Goal: Transaction & Acquisition: Subscribe to service/newsletter

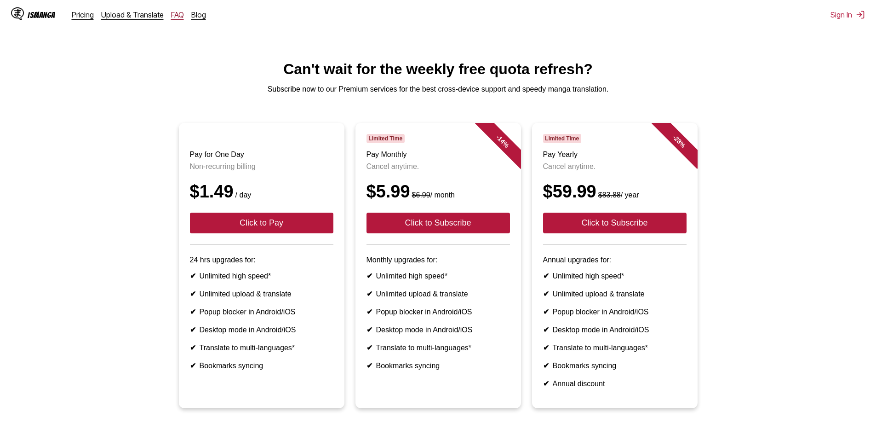
click at [177, 14] on link "FAQ" at bounding box center [177, 14] width 13 height 9
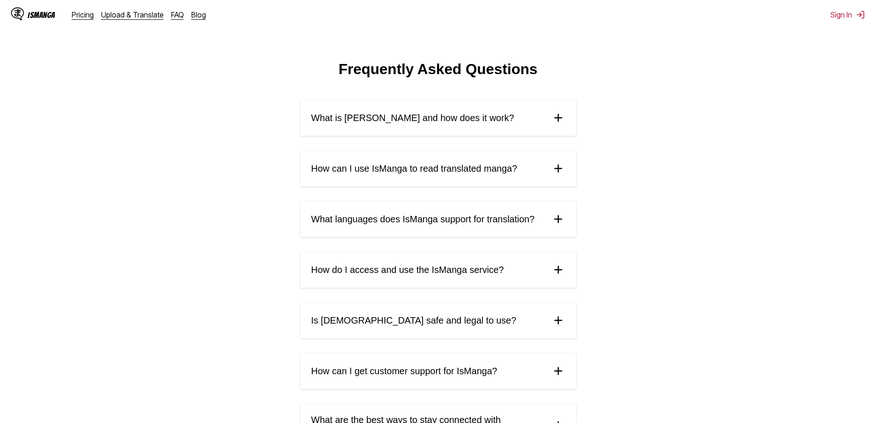
scroll to position [46, 0]
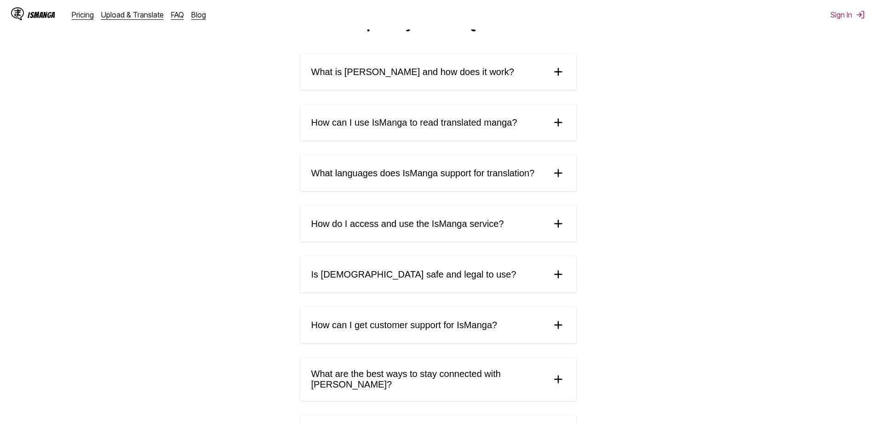
click at [413, 77] on span "What is [PERSON_NAME] and how does it work?" at bounding box center [412, 72] width 203 height 11
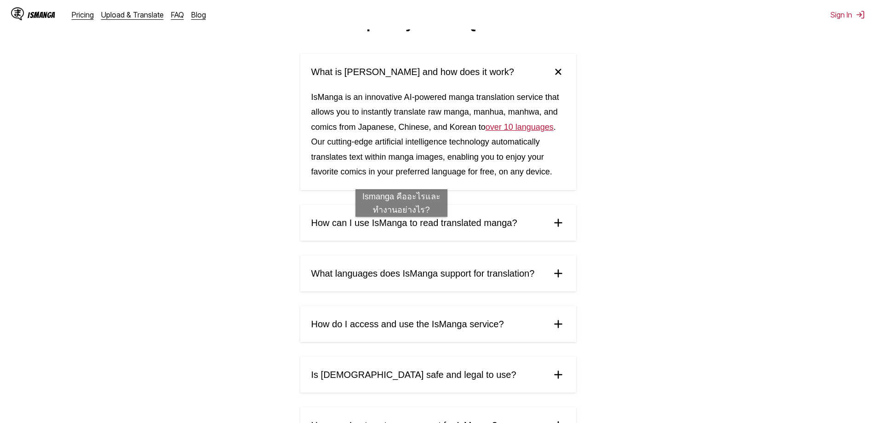
click at [402, 226] on span "How can I use IsManga to read translated manga?" at bounding box center [414, 223] width 206 height 11
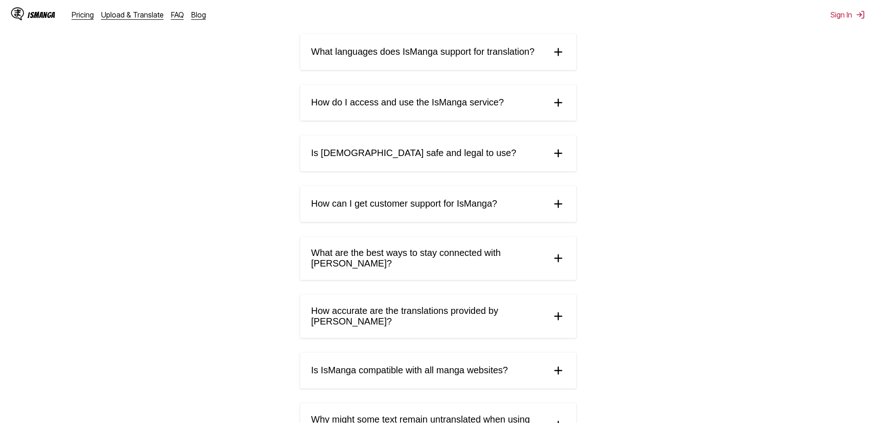
scroll to position [592, 0]
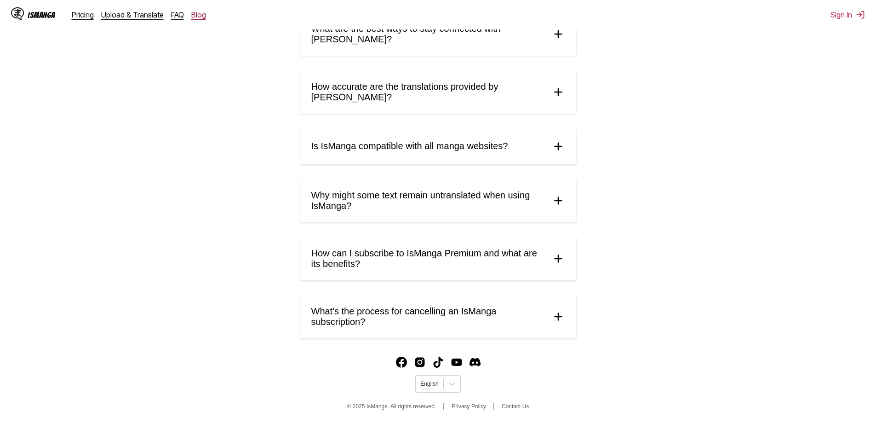
click at [191, 14] on link "Blog" at bounding box center [198, 14] width 15 height 9
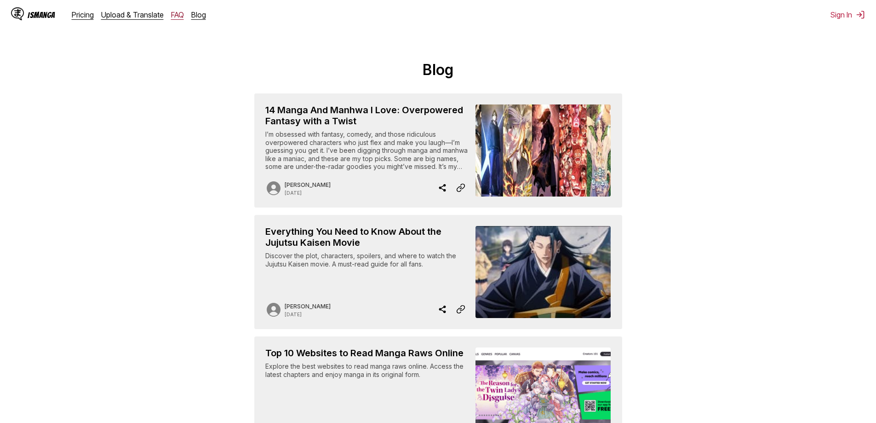
click at [172, 18] on link "FAQ" at bounding box center [177, 14] width 13 height 9
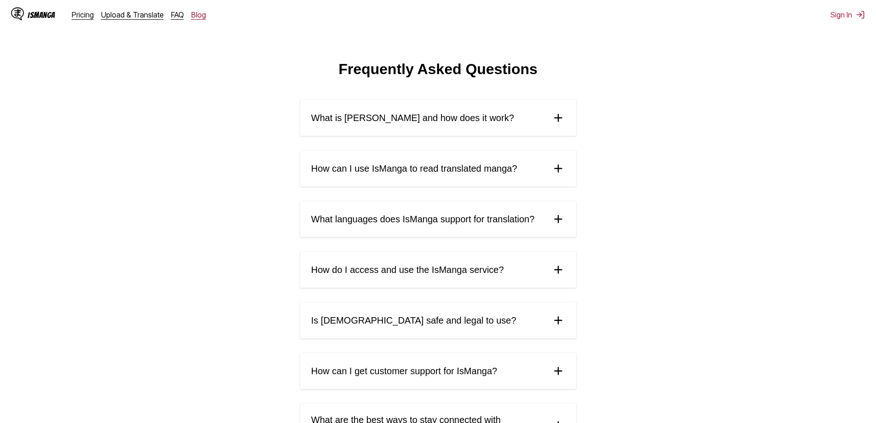
click at [191, 13] on link "Blog" at bounding box center [198, 14] width 15 height 9
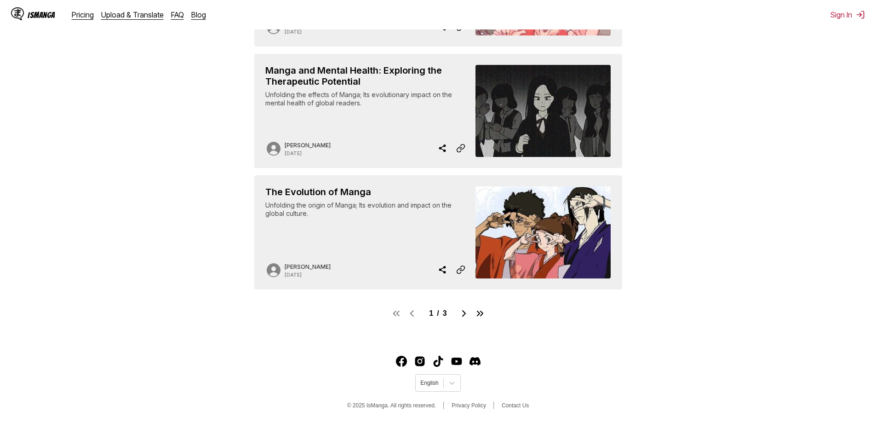
scroll to position [354, 0]
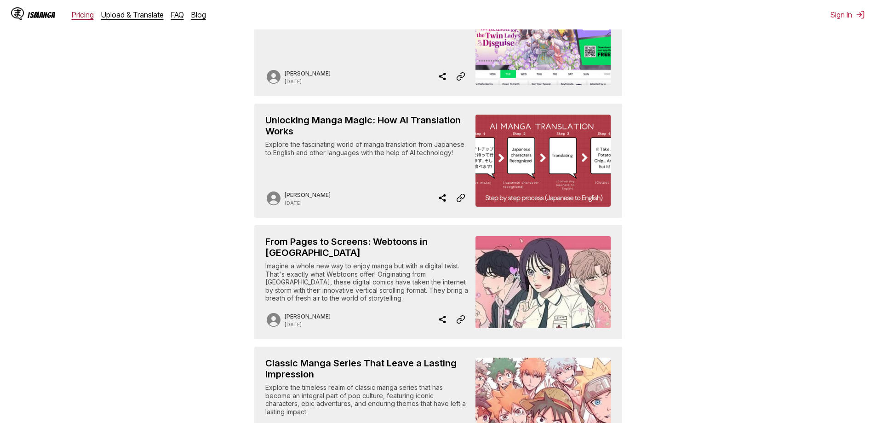
click at [85, 14] on link "Pricing" at bounding box center [83, 14] width 22 height 9
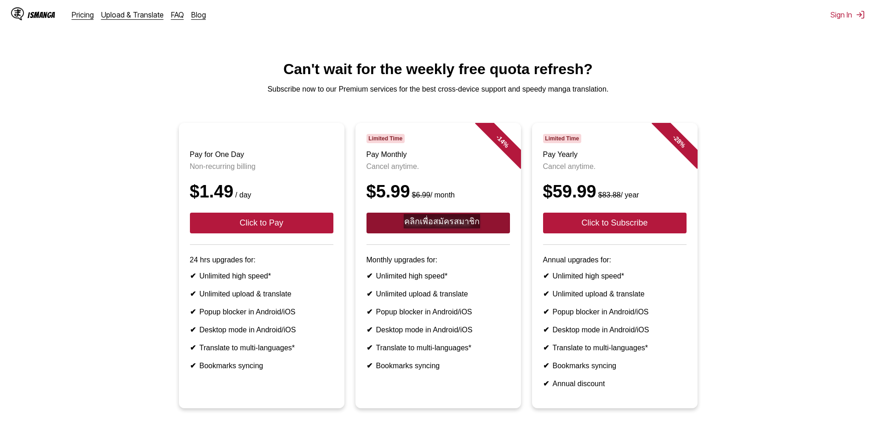
click at [444, 233] on button "Click to Subscribe" at bounding box center [439, 223] width 144 height 21
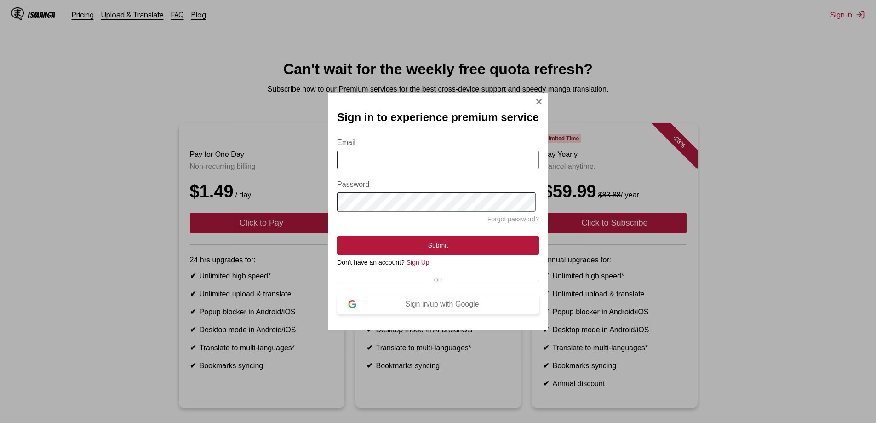
click at [383, 308] on div "Sign in/up with Google" at bounding box center [443, 304] width 172 height 8
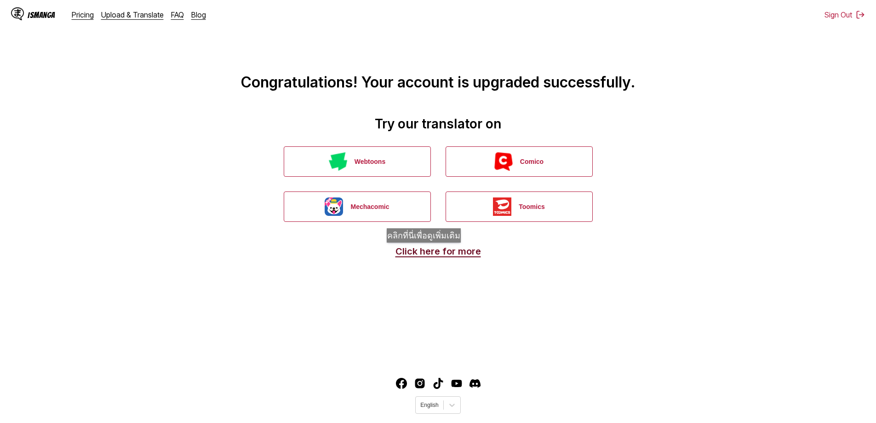
click at [427, 252] on link "Click here for more" at bounding box center [439, 251] width 86 height 11
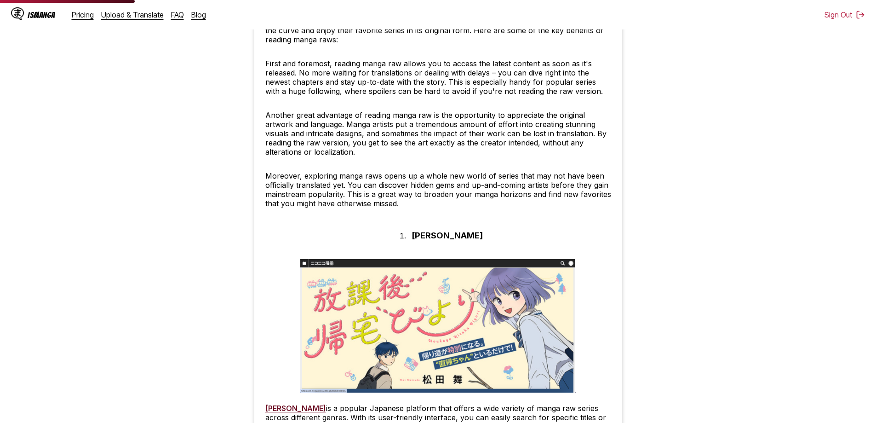
scroll to position [708, 0]
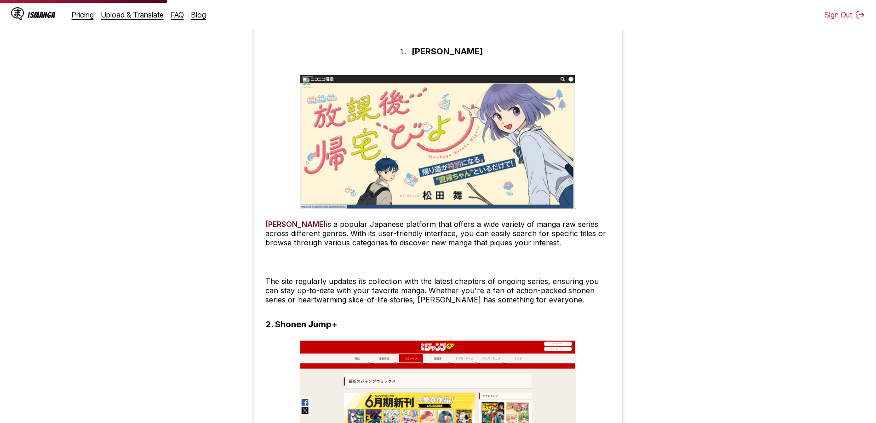
click at [409, 139] on img at bounding box center [438, 141] width 276 height 133
drag, startPoint x: 495, startPoint y: 52, endPoint x: 482, endPoint y: 57, distance: 13.2
click at [300, 226] on link "Nico Nico Seiga" at bounding box center [295, 223] width 61 height 9
